Goal: Task Accomplishment & Management: Complete application form

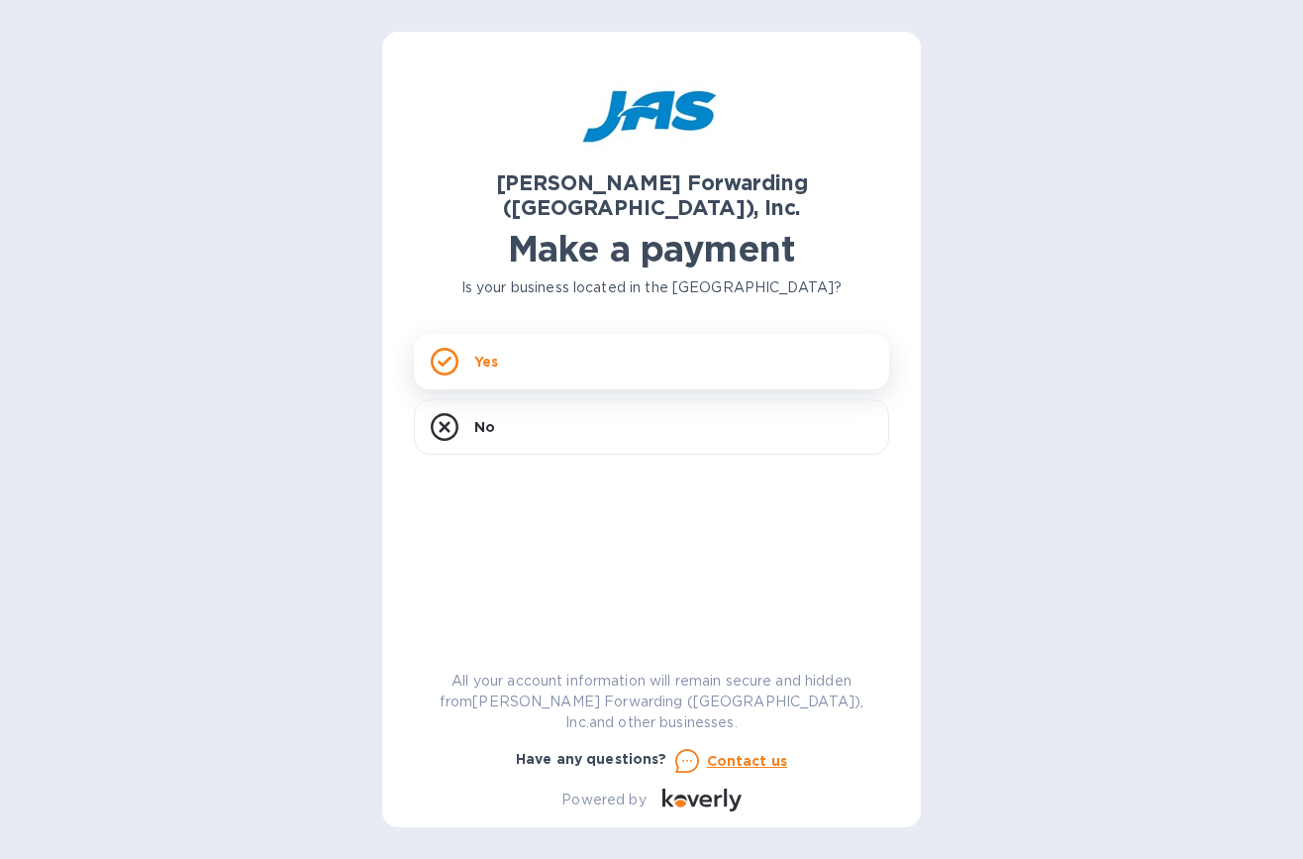
click at [466, 344] on div "Yes" at bounding box center [651, 361] width 475 height 55
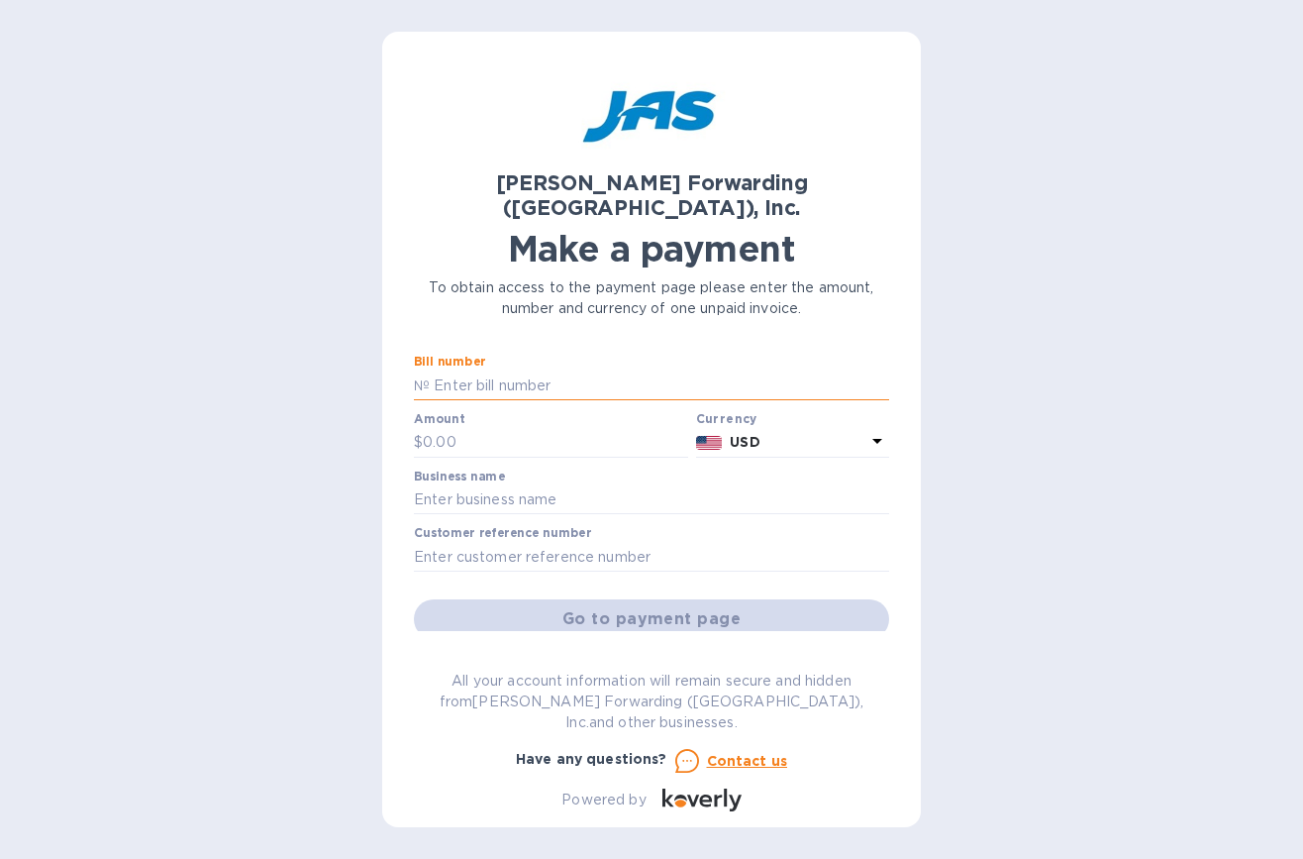
click at [508, 370] on input "text" at bounding box center [660, 385] width 460 height 30
type input "CLT503340916"
click at [502, 428] on input "text" at bounding box center [555, 443] width 265 height 30
type input "1,760.57"
click at [507, 485] on input "text" at bounding box center [651, 500] width 475 height 30
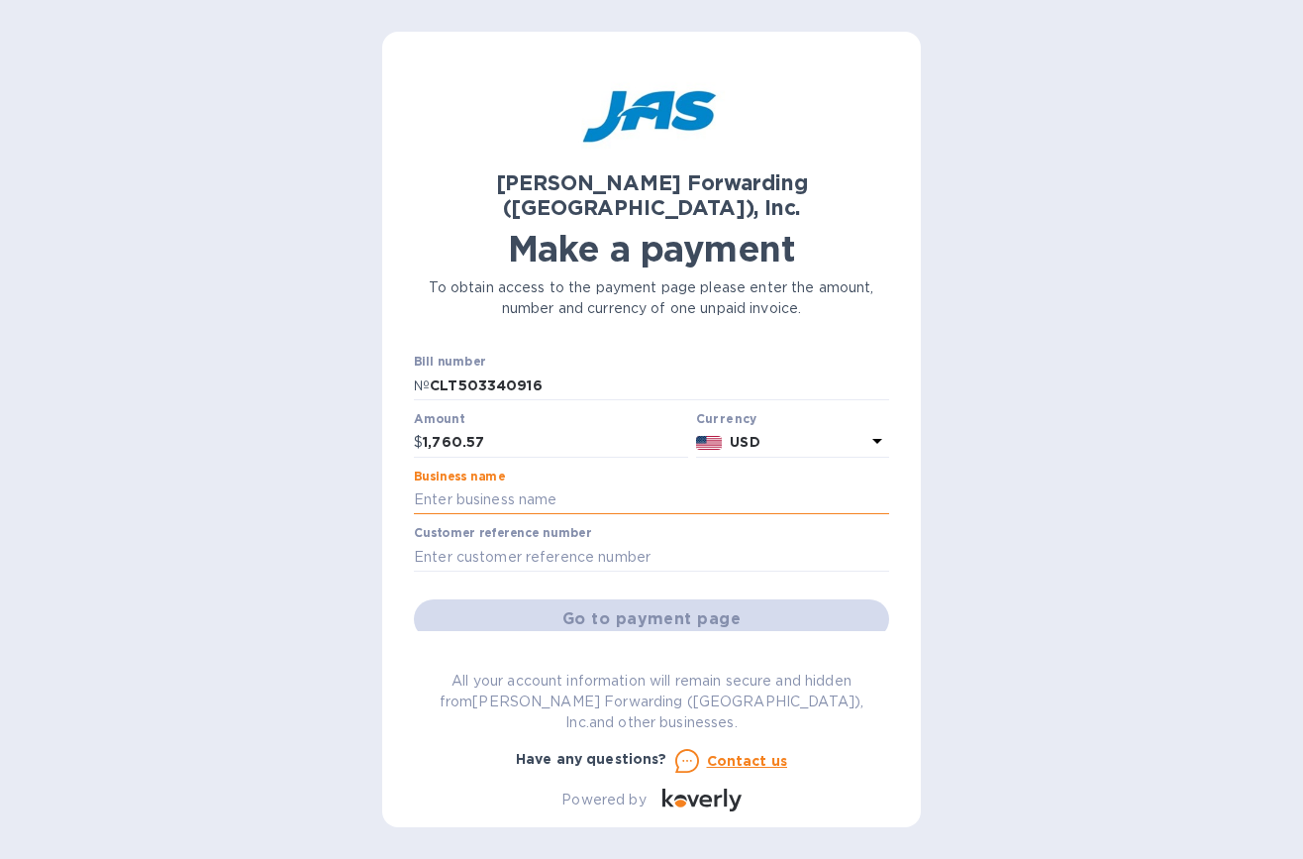
type input "[PERSON_NAME] LLC"
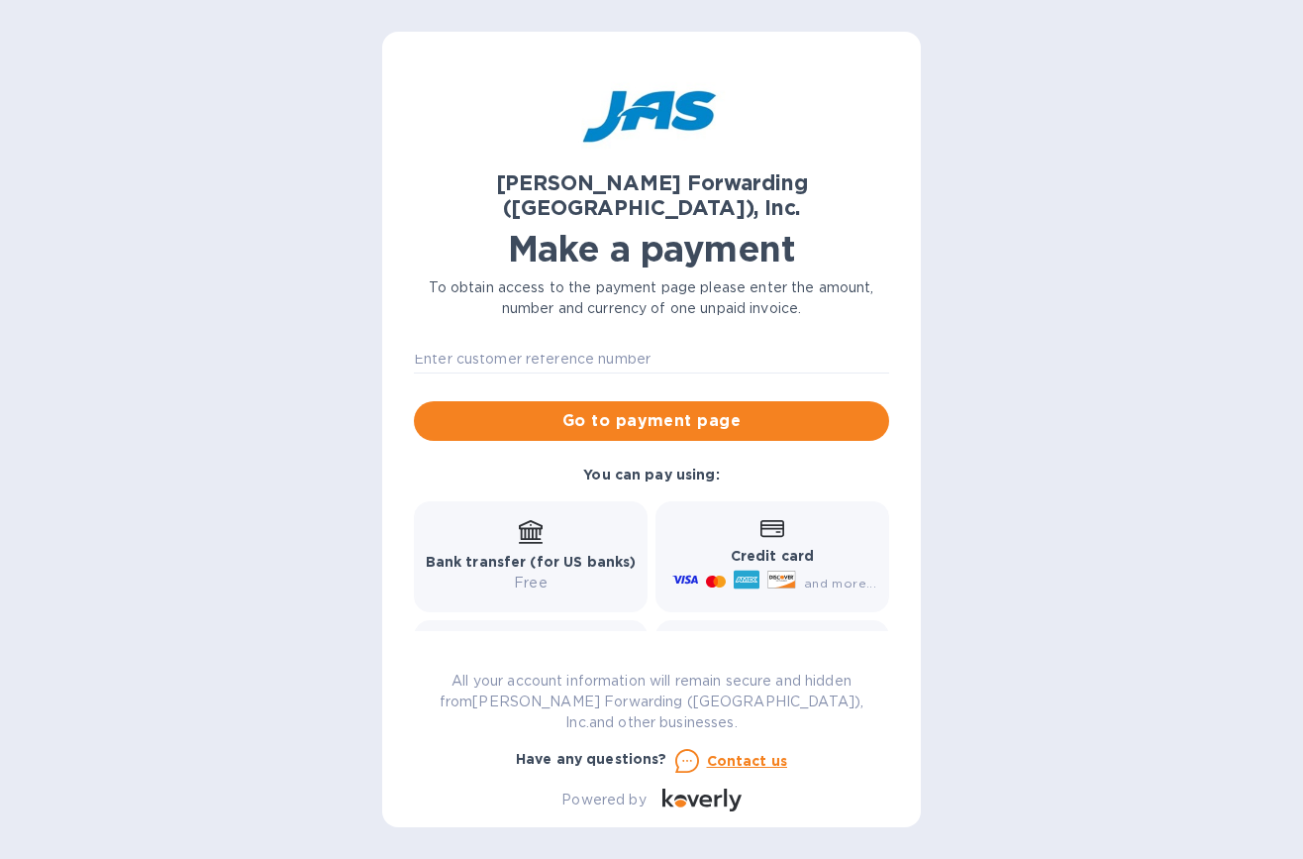
scroll to position [99, 0]
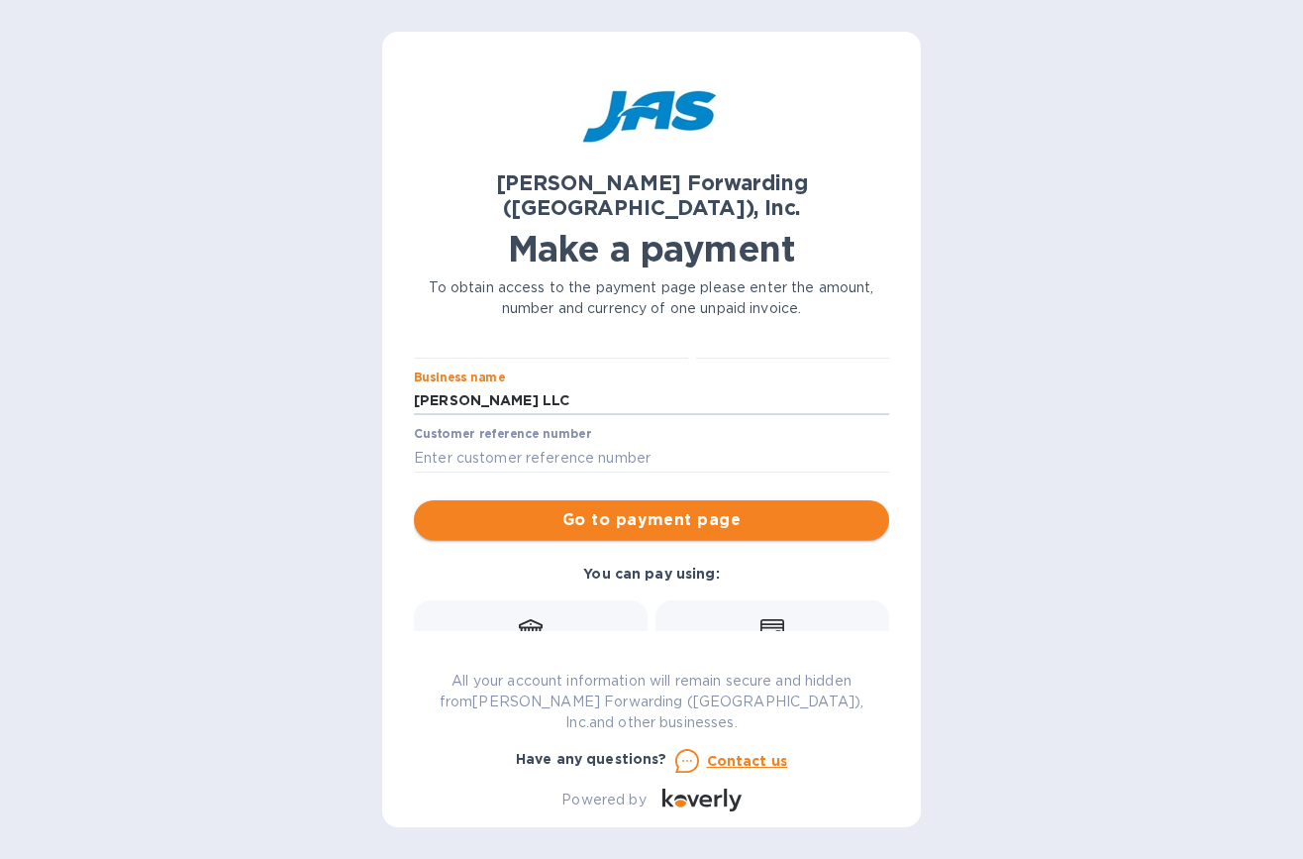
click at [596, 508] on span "Go to payment page" at bounding box center [652, 520] width 444 height 24
